Goal: Transaction & Acquisition: Book appointment/travel/reservation

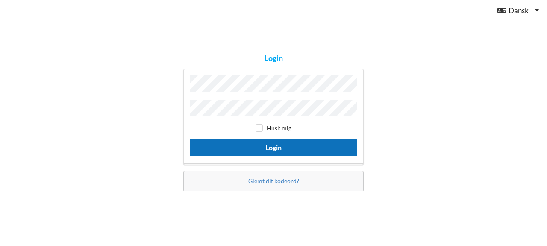
click at [249, 141] on button "Login" at bounding box center [273, 148] width 167 height 18
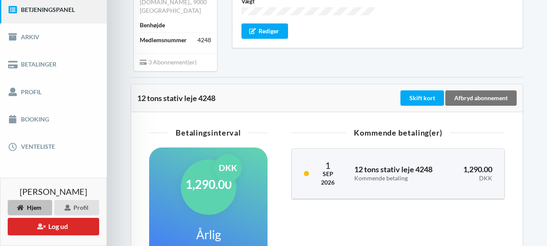
scroll to position [118, 0]
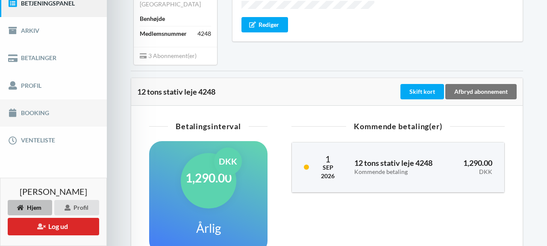
click at [33, 115] on link "Booking" at bounding box center [53, 113] width 107 height 27
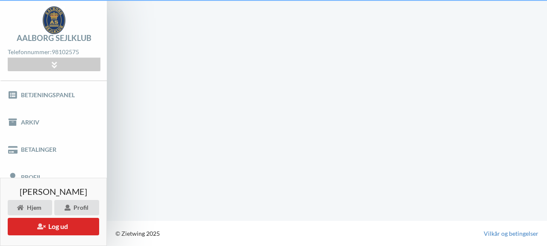
scroll to position [26, 0]
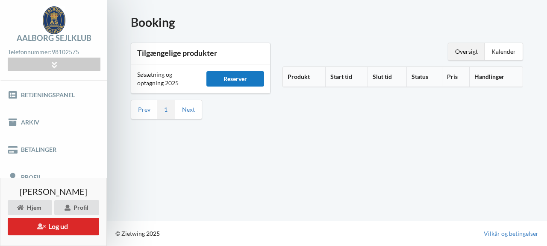
click at [244, 74] on div "Reserver" at bounding box center [234, 78] width 57 height 15
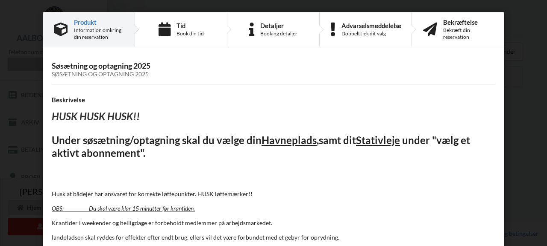
scroll to position [82, 0]
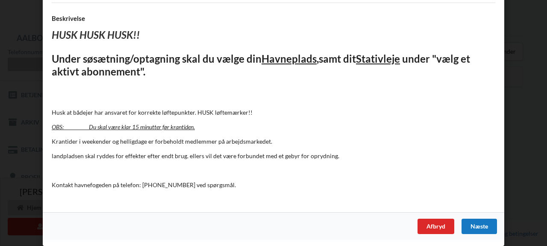
click at [473, 223] on div "Næste" at bounding box center [478, 226] width 35 height 15
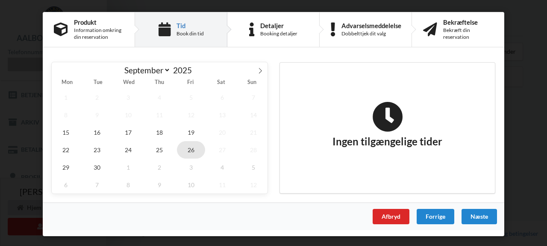
click at [186, 147] on span "26" at bounding box center [191, 150] width 28 height 18
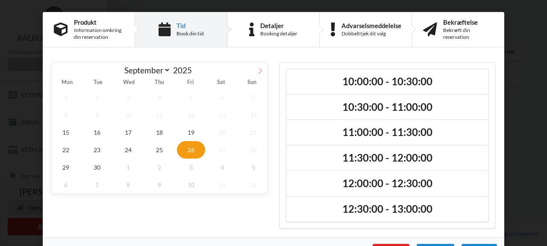
click at [257, 68] on icon at bounding box center [260, 71] width 6 height 6
click at [56, 71] on icon at bounding box center [59, 71] width 6 height 6
click at [260, 70] on icon at bounding box center [260, 71] width 6 height 6
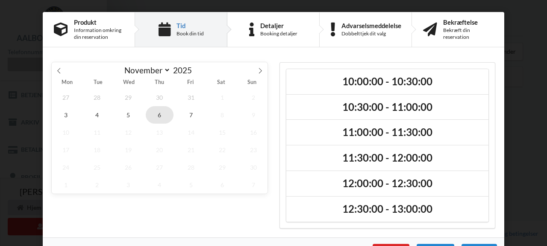
click at [150, 114] on span "6" at bounding box center [160, 115] width 28 height 18
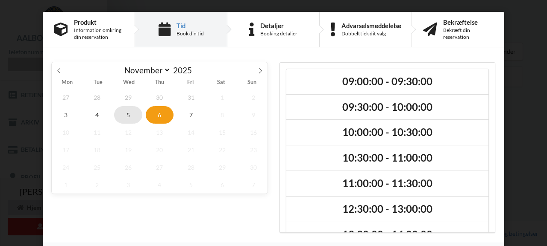
click at [128, 116] on span "5" at bounding box center [128, 115] width 28 height 18
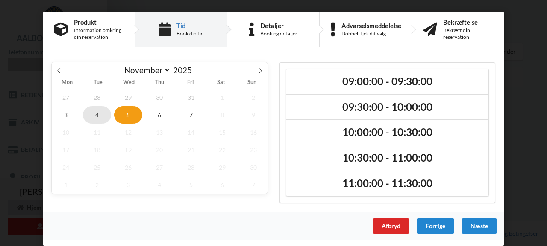
click at [96, 117] on span "4" at bounding box center [97, 115] width 28 height 18
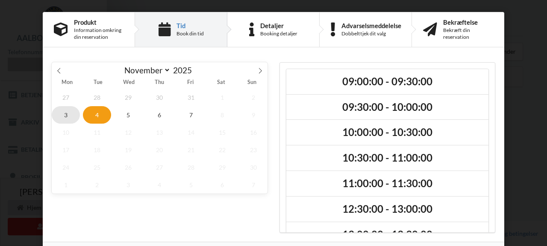
click at [67, 117] on span "3" at bounding box center [66, 115] width 28 height 18
click at [182, 119] on span "7" at bounding box center [191, 115] width 28 height 18
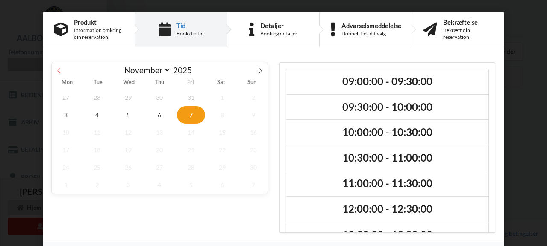
click at [56, 71] on icon at bounding box center [59, 71] width 6 height 6
select select "9"
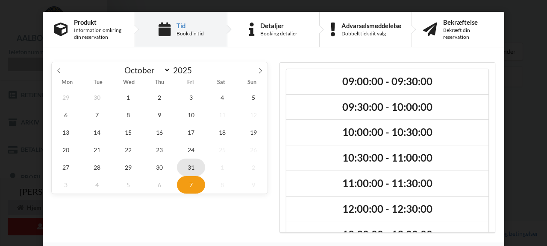
click at [191, 170] on span "31" at bounding box center [191, 168] width 28 height 18
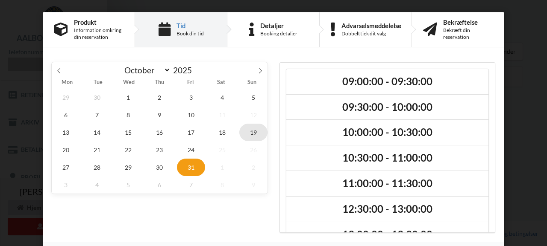
click at [252, 131] on span "19" at bounding box center [253, 133] width 28 height 18
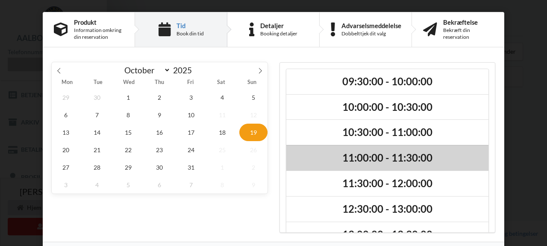
scroll to position [47, 0]
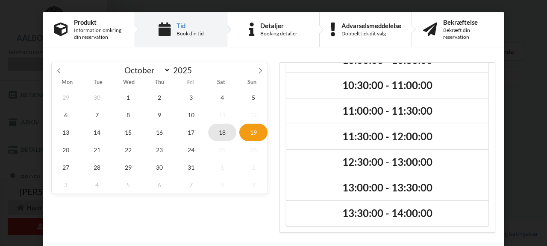
click at [220, 132] on span "18" at bounding box center [222, 133] width 28 height 18
click at [256, 134] on span "19" at bounding box center [253, 133] width 28 height 18
click at [190, 154] on span "24" at bounding box center [191, 150] width 28 height 18
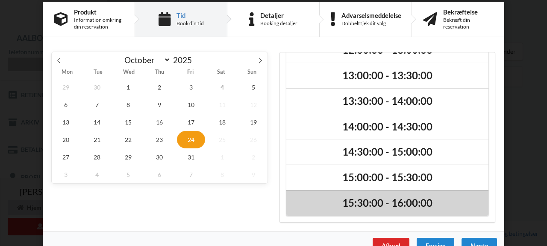
scroll to position [9, 0]
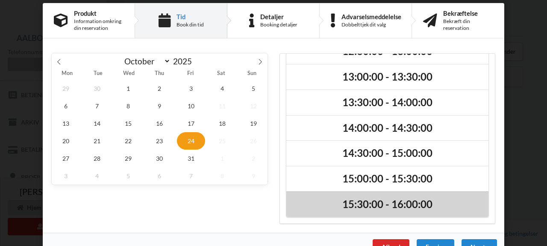
click at [406, 206] on h2 "15:30:00 - 16:00:00" at bounding box center [387, 204] width 190 height 13
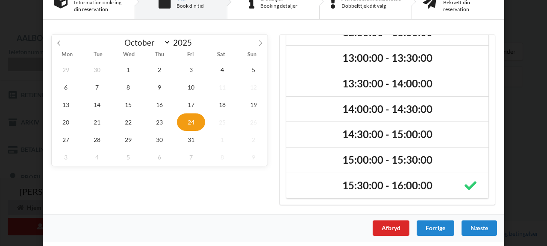
scroll to position [29, 0]
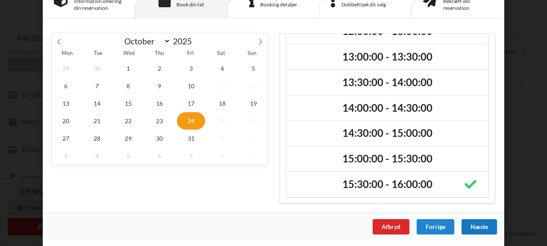
click at [482, 227] on div "Næste" at bounding box center [478, 227] width 35 height 15
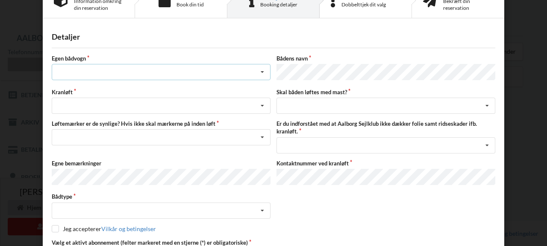
click at [200, 74] on div "Intet valg ja nej" at bounding box center [161, 72] width 219 height 16
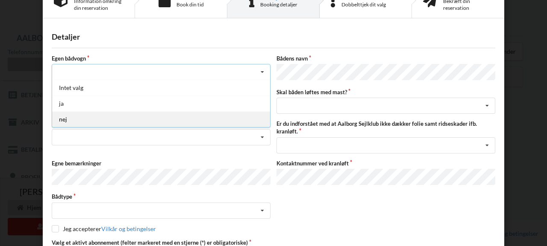
click at [186, 114] on div "nej" at bounding box center [161, 119] width 218 height 16
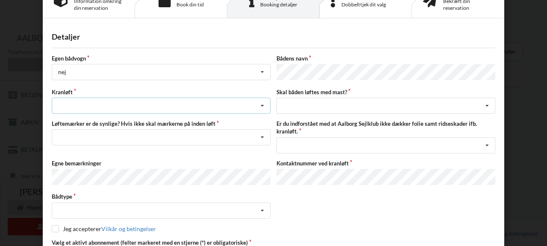
click at [202, 100] on div "Søsætning Optagning" at bounding box center [161, 106] width 219 height 16
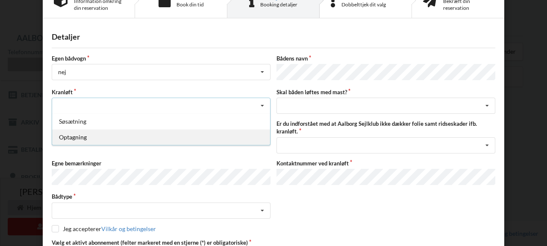
click at [201, 137] on div "Optagning" at bounding box center [161, 137] width 218 height 16
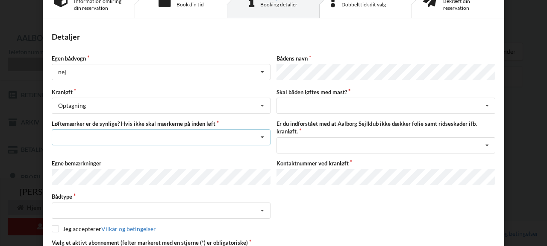
click at [248, 137] on div "Nej, jeg kontakter havnekontoret inden løft og får dem sat på Ja, mine mærker e…" at bounding box center [161, 137] width 219 height 16
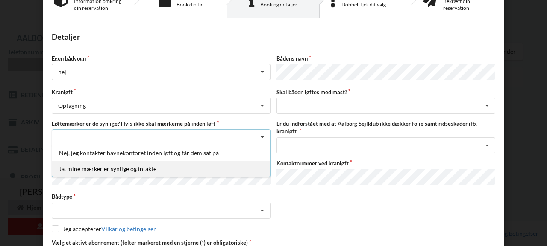
click at [229, 167] on div "Ja, mine mærker er synlige og intakte" at bounding box center [161, 169] width 218 height 16
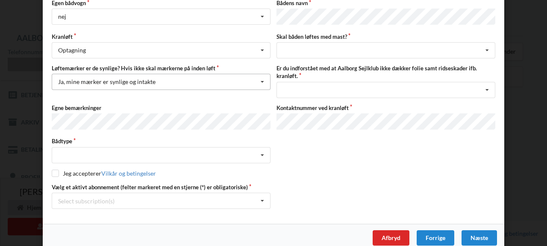
scroll to position [84, 0]
click at [261, 152] on icon at bounding box center [262, 156] width 13 height 16
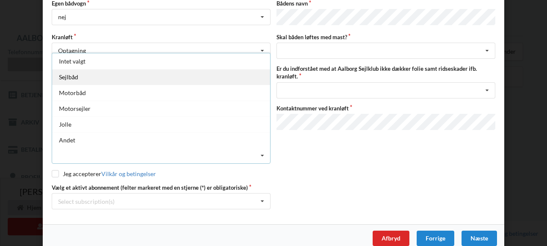
click at [122, 76] on div "Sejlbåd" at bounding box center [161, 77] width 218 height 16
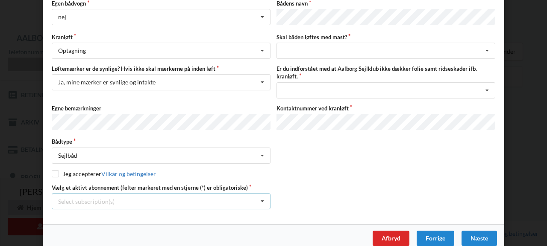
click at [258, 196] on icon at bounding box center [262, 202] width 13 height 16
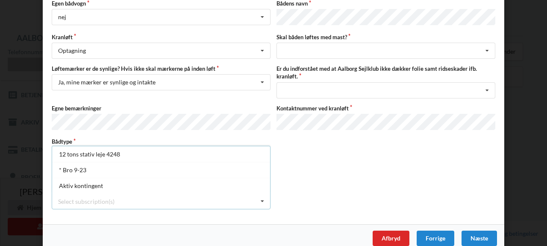
click at [260, 194] on icon at bounding box center [262, 202] width 13 height 16
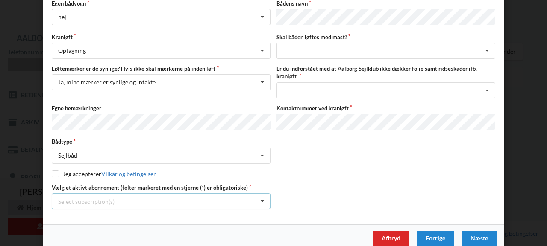
click at [257, 198] on icon at bounding box center [262, 202] width 13 height 16
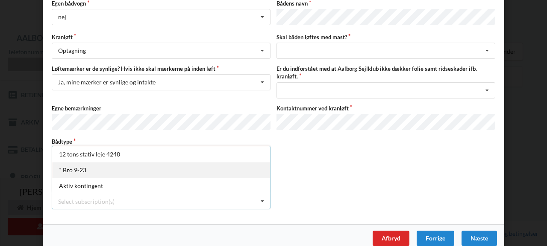
click at [214, 163] on div "* Bro 9-23" at bounding box center [161, 170] width 218 height 16
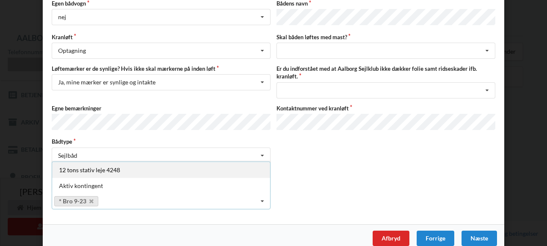
click at [238, 168] on div "12 tons stativ leje 4248" at bounding box center [161, 170] width 218 height 16
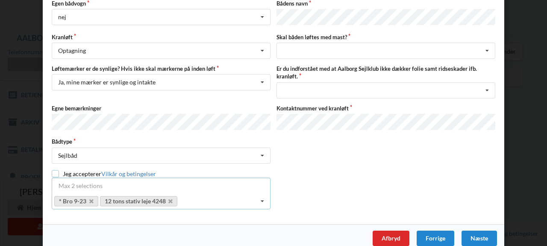
click at [53, 170] on input "checkbox" at bounding box center [55, 173] width 7 height 7
checkbox input "true"
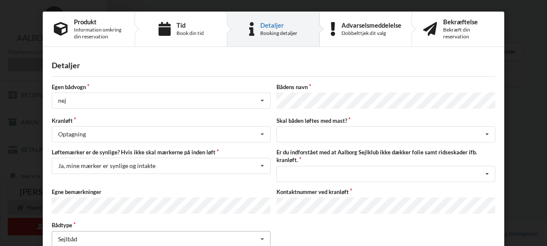
scroll to position [3, 0]
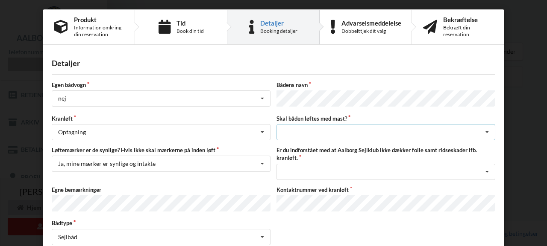
click at [364, 128] on div "intet valg ja nej" at bounding box center [385, 132] width 219 height 16
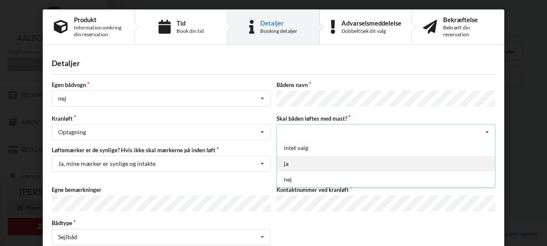
click at [323, 162] on div "ja" at bounding box center [386, 164] width 218 height 16
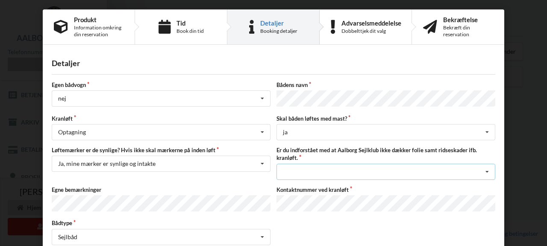
click at [334, 173] on div "Jeg har tæpper med og tager selv ansvaret for eventuelle folie samt ridseskader…" at bounding box center [385, 172] width 219 height 16
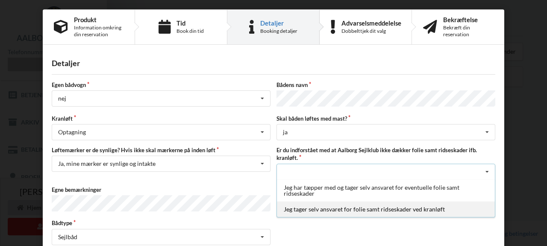
click at [355, 211] on div "Jeg tager selv ansvaret for folie samt ridseskader ved kranløft" at bounding box center [386, 210] width 218 height 16
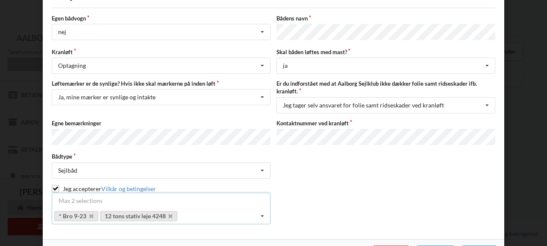
scroll to position [92, 0]
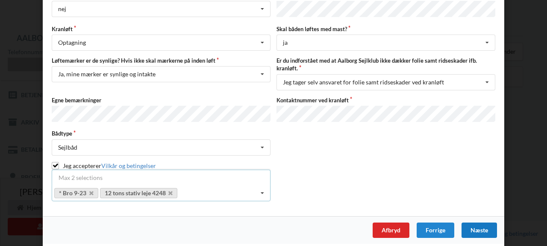
click at [474, 228] on div "Næste" at bounding box center [478, 230] width 35 height 15
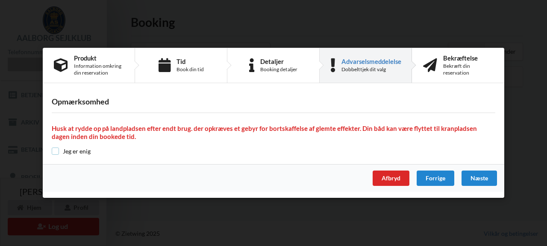
click at [53, 152] on input "checkbox" at bounding box center [55, 151] width 7 height 7
checkbox input "true"
click at [478, 183] on div "Næste" at bounding box center [478, 178] width 35 height 15
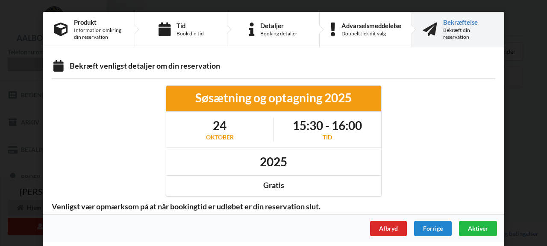
scroll to position [2, 0]
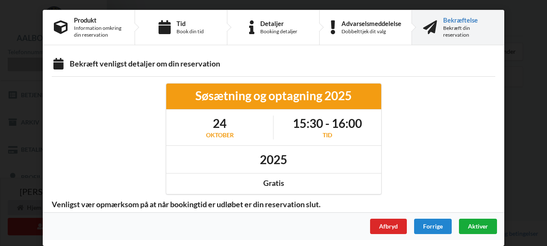
click at [474, 229] on span "Aktiver" at bounding box center [478, 226] width 20 height 7
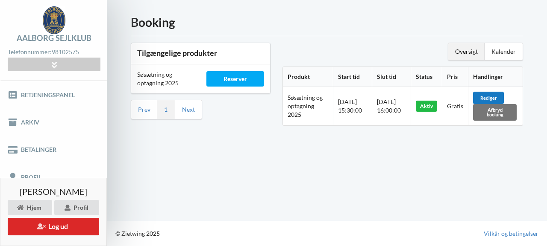
click at [495, 96] on div "Rediger" at bounding box center [488, 98] width 31 height 12
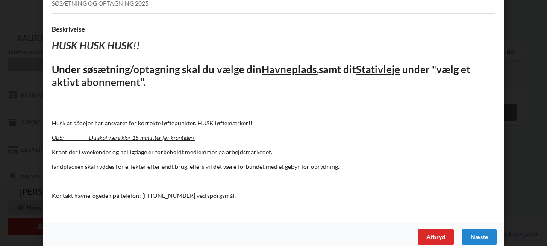
scroll to position [82, 0]
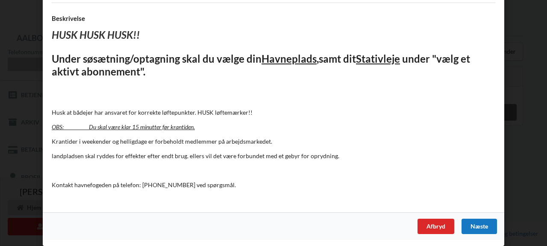
click at [470, 226] on div "Næste" at bounding box center [478, 226] width 35 height 15
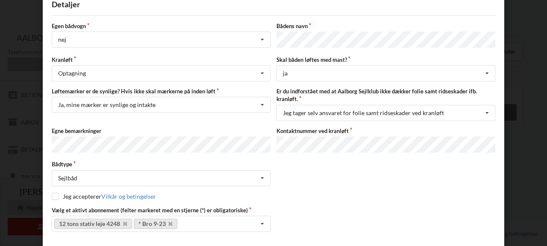
scroll to position [61, 0]
click at [53, 194] on input "checkbox" at bounding box center [55, 197] width 7 height 7
checkbox input "true"
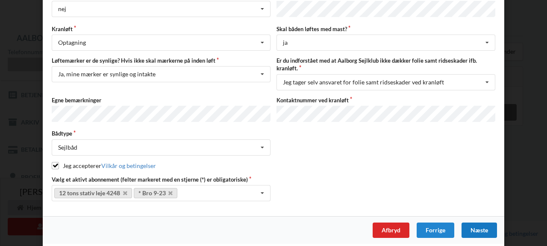
click at [466, 225] on div "Næste" at bounding box center [478, 230] width 35 height 15
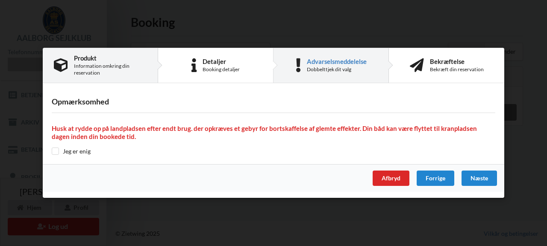
click at [114, 63] on div "Information omkring din reservation" at bounding box center [110, 70] width 73 height 14
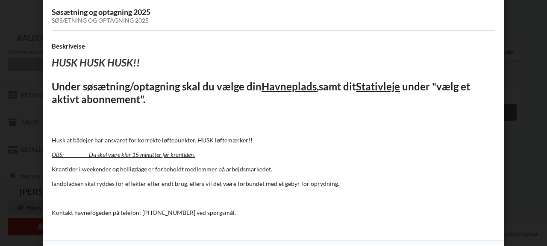
scroll to position [82, 0]
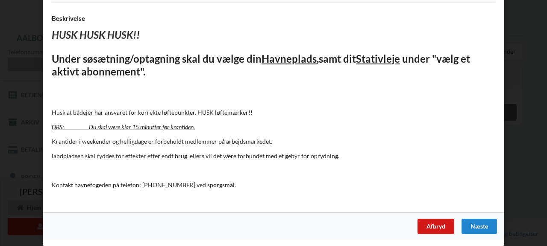
click at [425, 229] on div "Afbryd" at bounding box center [435, 226] width 37 height 15
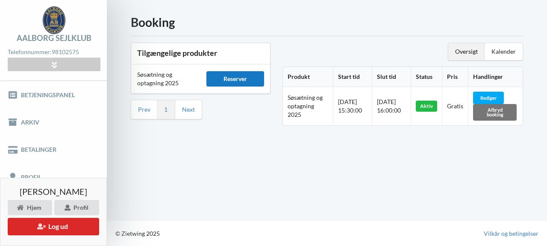
click at [228, 74] on div "Reserver" at bounding box center [234, 78] width 57 height 15
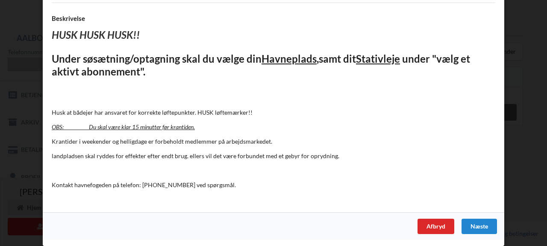
scroll to position [28, 0]
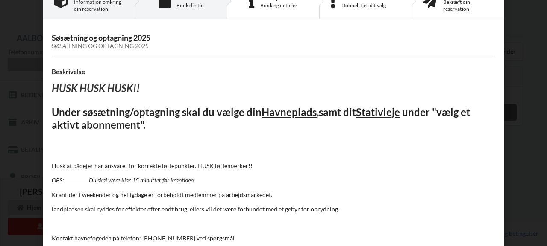
click at [178, 15] on div "Tid Book din tid" at bounding box center [181, 1] width 92 height 35
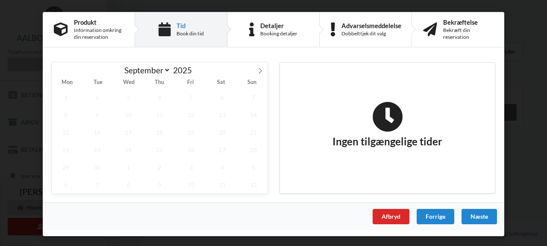
scroll to position [0, 0]
click at [258, 70] on icon at bounding box center [260, 71] width 6 height 6
click at [182, 115] on span "7" at bounding box center [191, 115] width 28 height 18
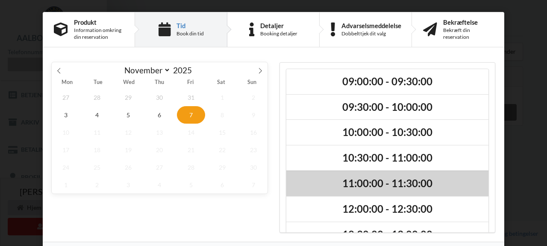
scroll to position [72, 0]
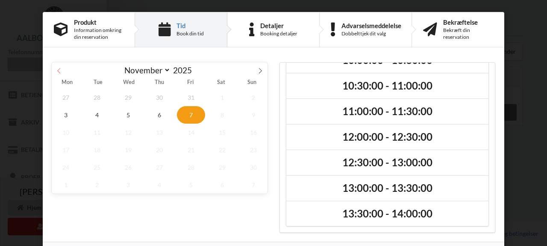
click at [59, 73] on icon at bounding box center [59, 71] width 6 height 6
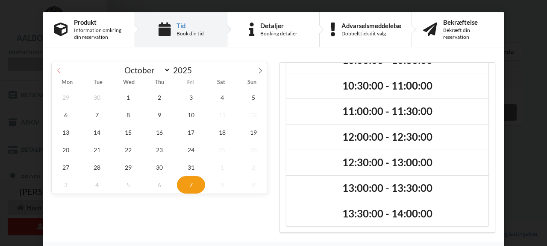
select select "9"
